Goal: Check status: Check status

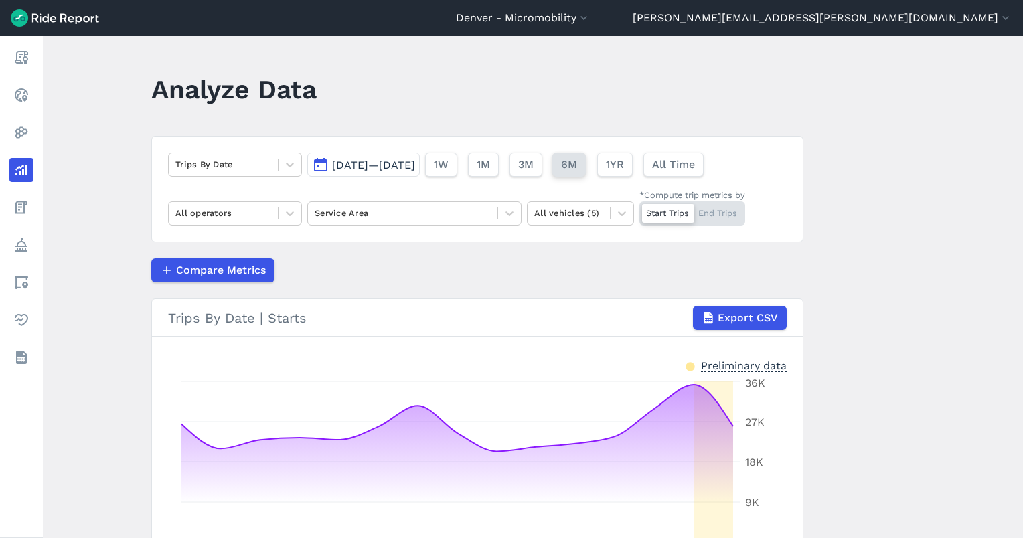
click at [586, 162] on button "6M" at bounding box center [568, 165] width 33 height 24
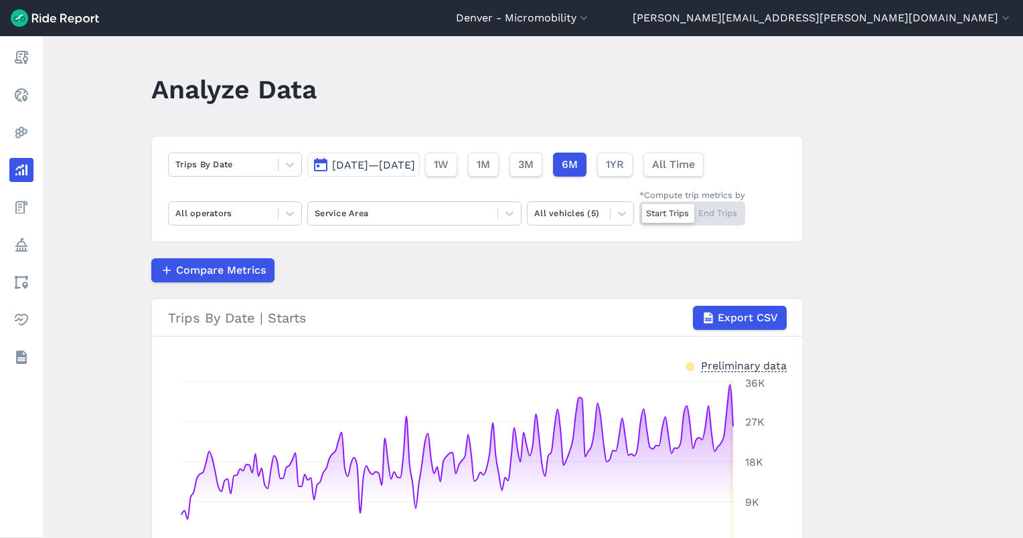
click at [451, 151] on div "[DATE]—[DATE] 1W 1M 3M 6M 1YR All Time" at bounding box center [508, 161] width 402 height 29
click at [402, 153] on button "[DATE]—[DATE]" at bounding box center [363, 165] width 112 height 24
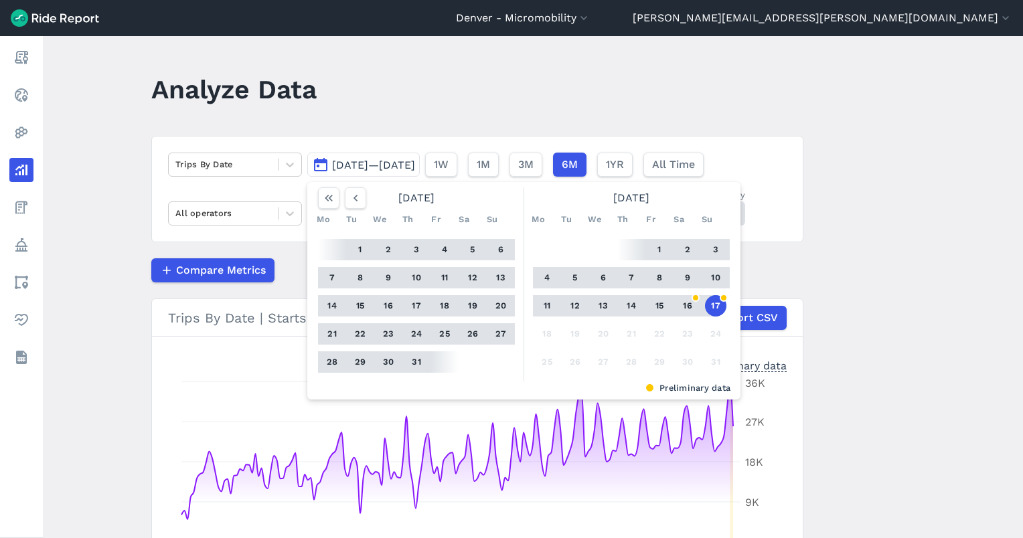
click at [656, 244] on button "1" at bounding box center [658, 249] width 21 height 21
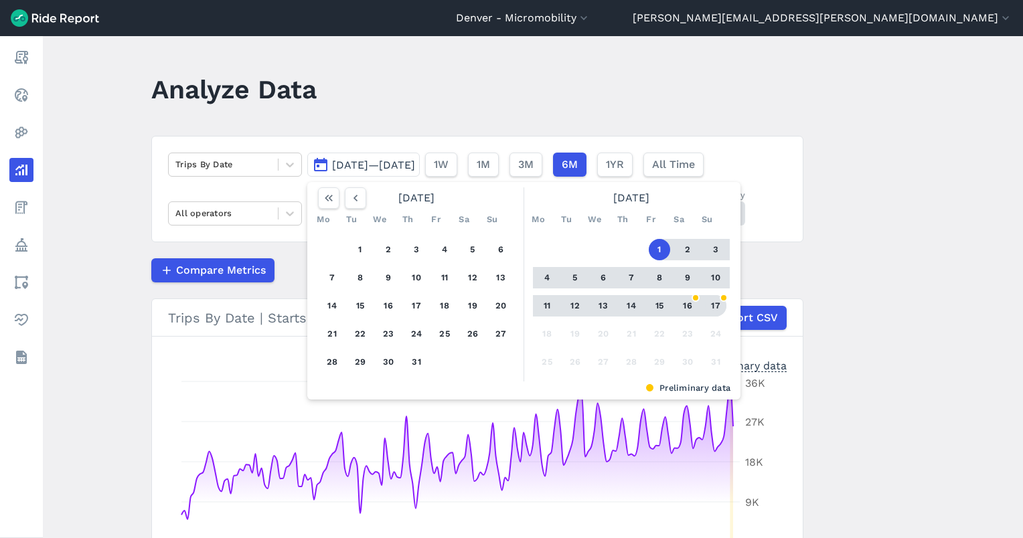
click at [714, 301] on button "17" at bounding box center [715, 305] width 21 height 21
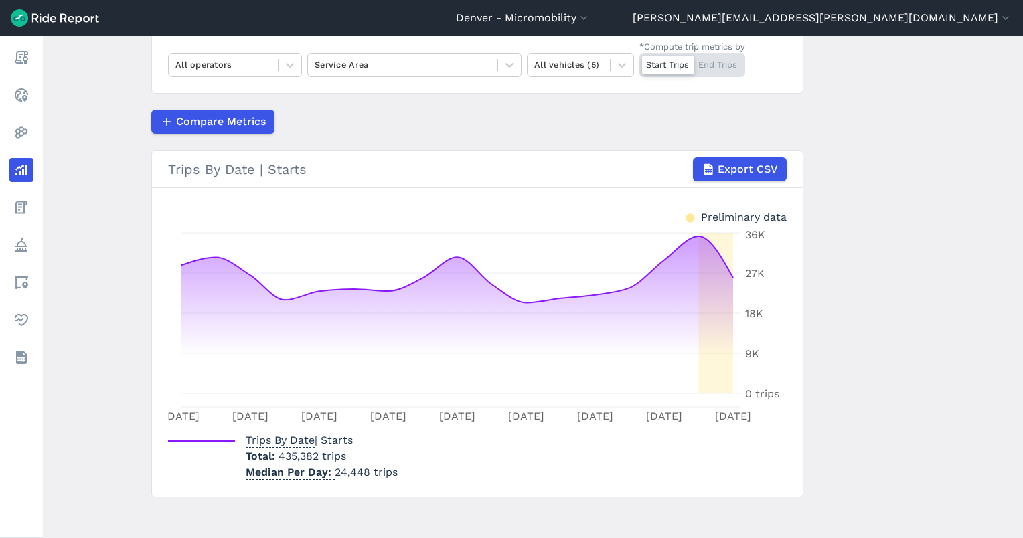
scroll to position [155, 0]
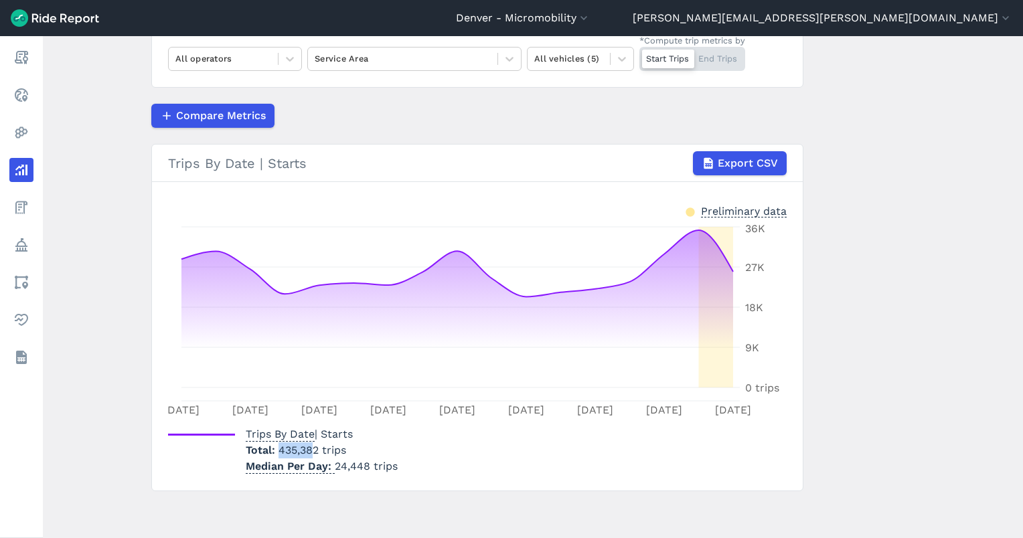
drag, startPoint x: 278, startPoint y: 447, endPoint x: 313, endPoint y: 454, distance: 34.8
click at [313, 454] on span "435,382 trips" at bounding box center [312, 450] width 68 height 13
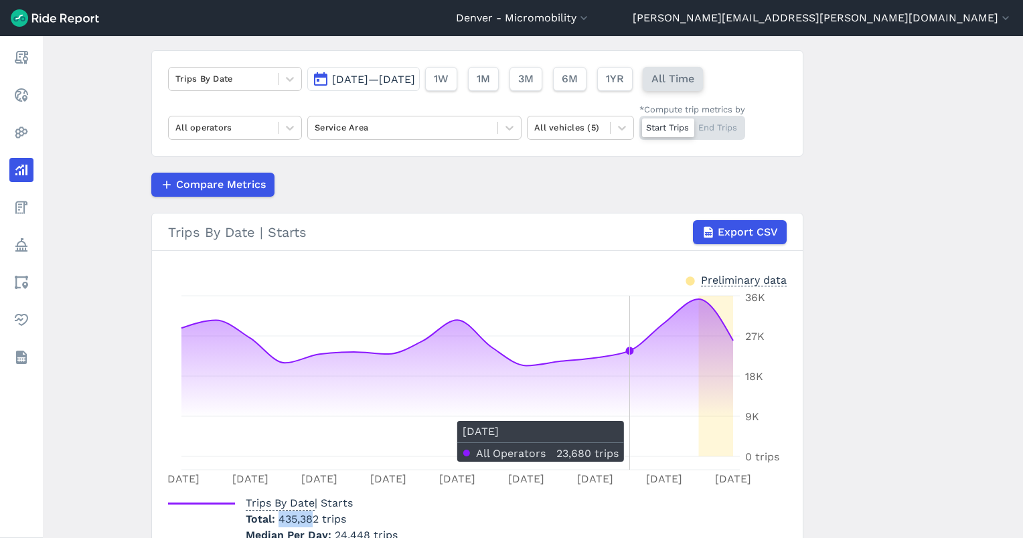
scroll to position [0, 0]
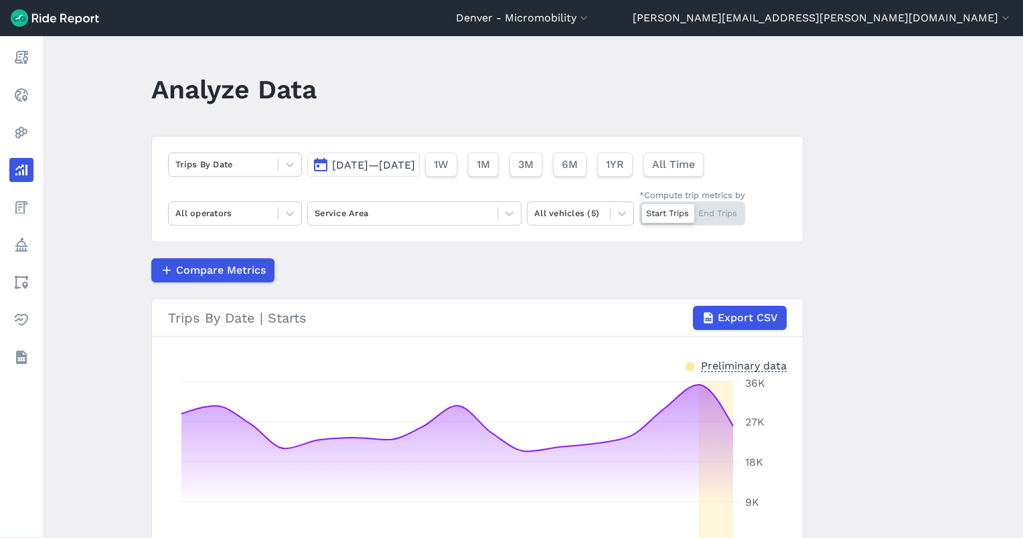
click at [398, 154] on button "[DATE]—[DATE]" at bounding box center [363, 165] width 112 height 24
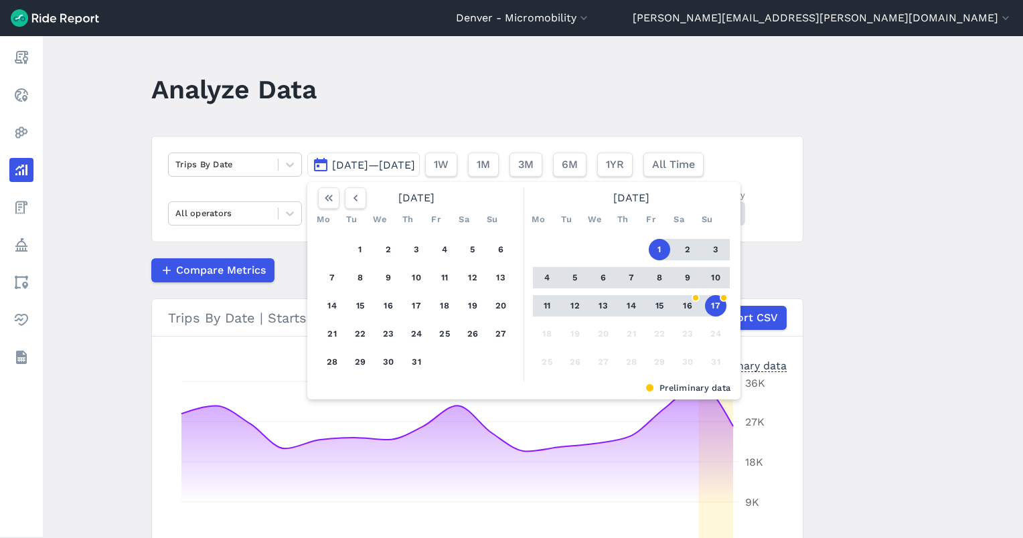
click at [681, 308] on button "16" at bounding box center [687, 305] width 21 height 21
click at [653, 253] on button "1" at bounding box center [658, 249] width 21 height 21
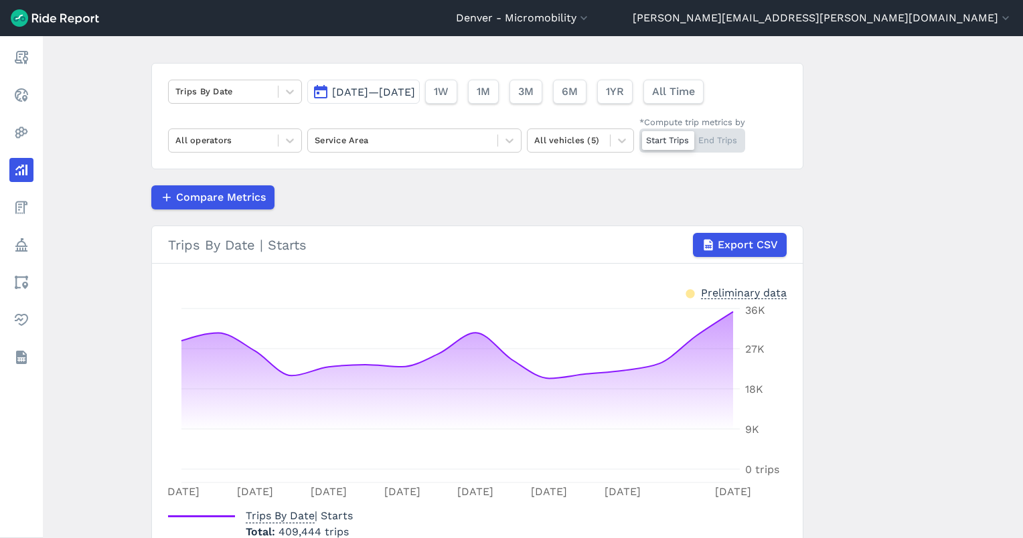
scroll to position [155, 0]
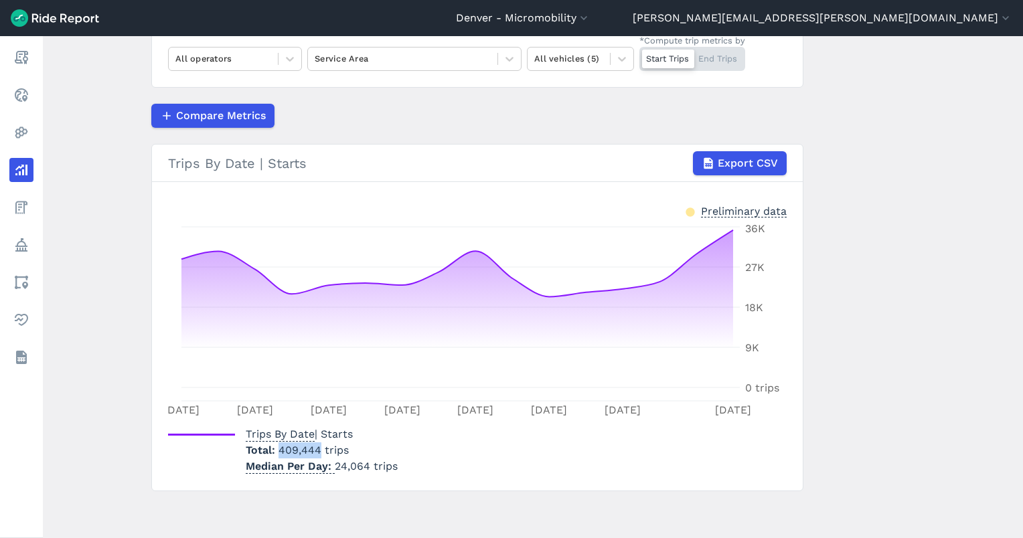
drag, startPoint x: 312, startPoint y: 447, endPoint x: 278, endPoint y: 446, distance: 33.5
click at [278, 446] on span "409,444 trips" at bounding box center [313, 450] width 70 height 13
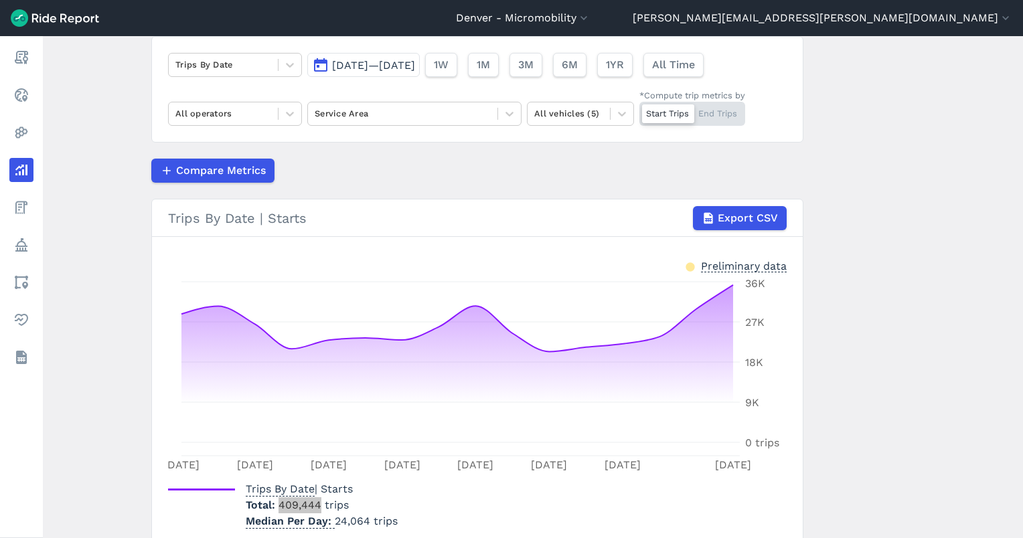
scroll to position [0, 0]
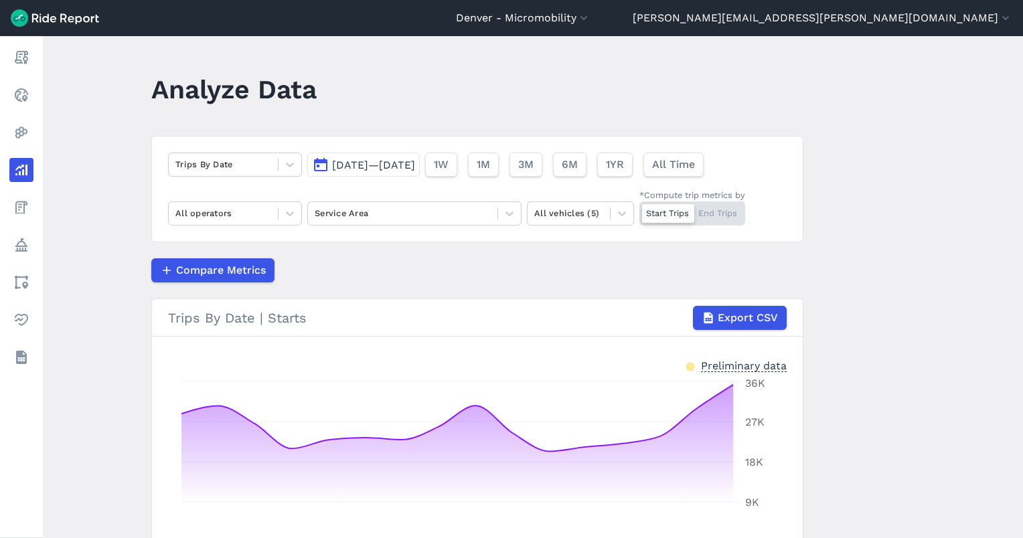
click at [415, 160] on span "[DATE]—[DATE]" at bounding box center [373, 165] width 83 height 13
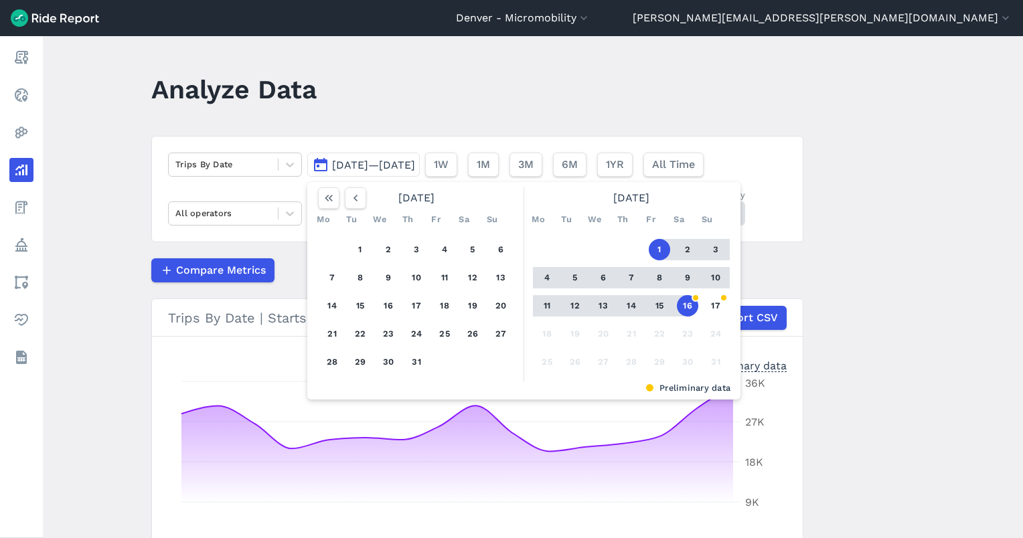
click at [657, 308] on button "15" at bounding box center [658, 305] width 21 height 21
click at [656, 246] on button "1" at bounding box center [658, 249] width 21 height 21
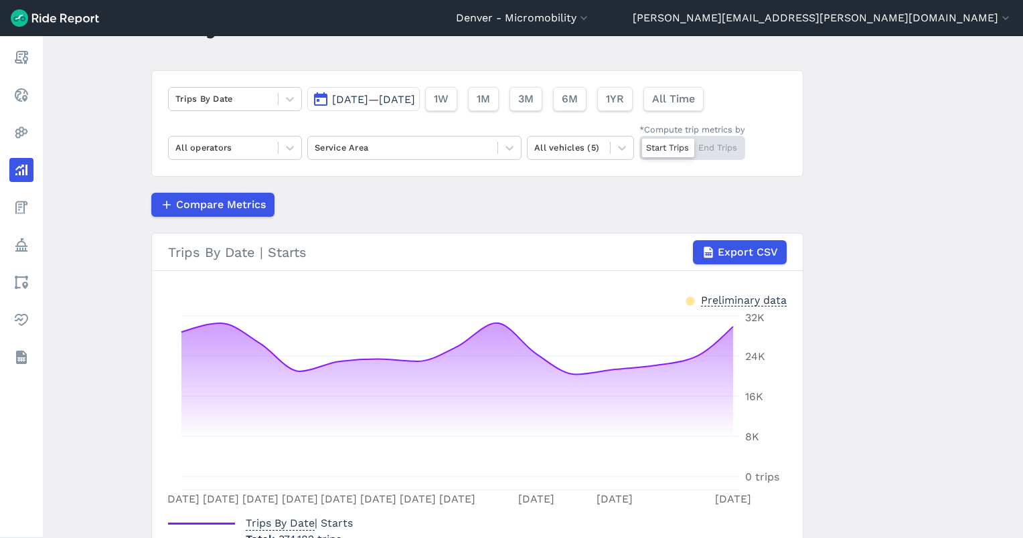
scroll to position [155, 0]
